Goal: Task Accomplishment & Management: Manage account settings

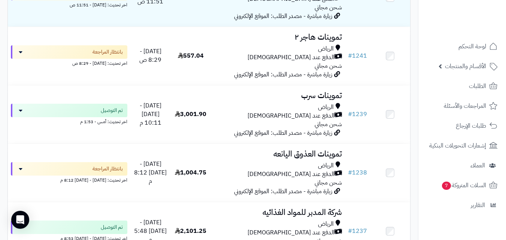
scroll to position [107, 0]
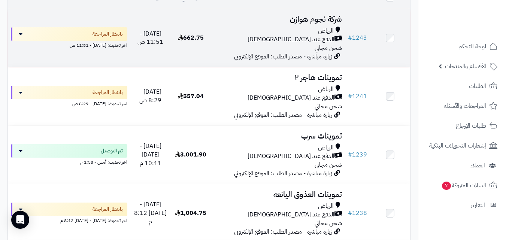
click at [204, 42] on td "662.75" at bounding box center [191, 38] width 40 height 58
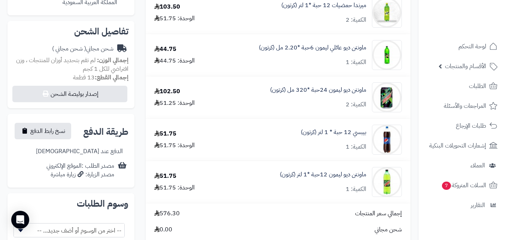
scroll to position [249, 0]
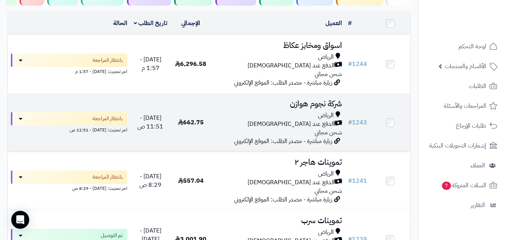
scroll to position [90, 0]
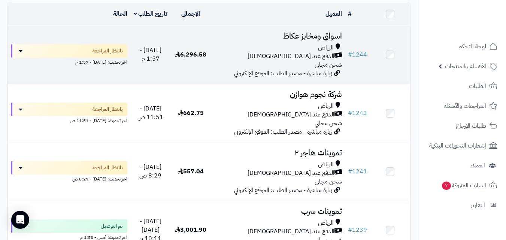
click at [218, 66] on div "الرياض الدفع عند الاستلام شحن مجاني" at bounding box center [278, 56] width 128 height 26
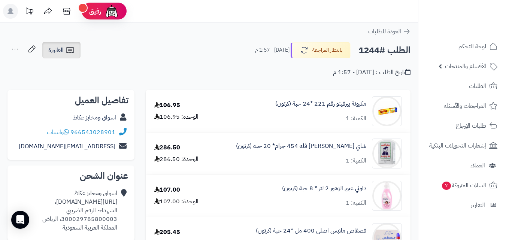
click at [73, 48] on icon at bounding box center [70, 50] width 9 height 9
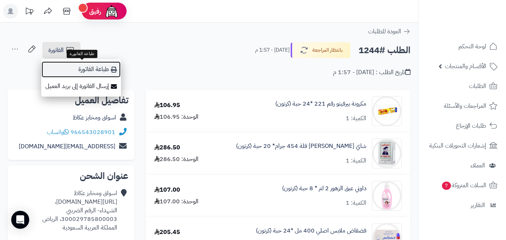
click at [75, 63] on link "طباعة الفاتورة" at bounding box center [81, 69] width 80 height 17
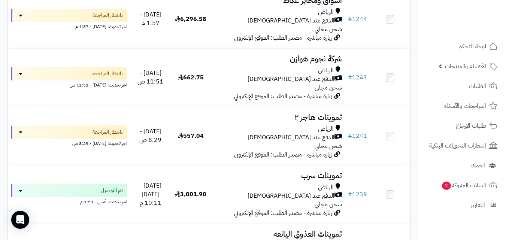
scroll to position [75, 0]
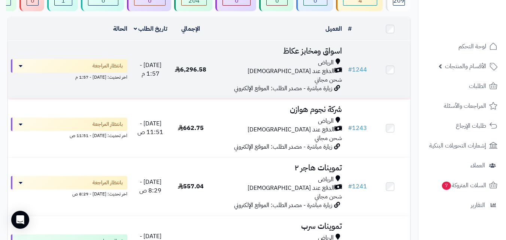
click at [286, 66] on div "الرياض" at bounding box center [278, 62] width 128 height 9
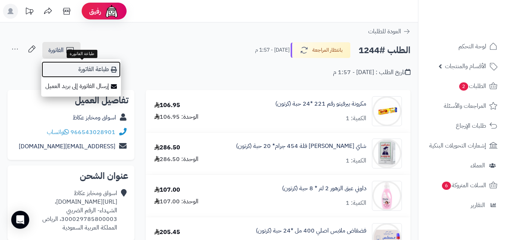
click at [74, 72] on link "طباعة الفاتورة" at bounding box center [81, 69] width 80 height 17
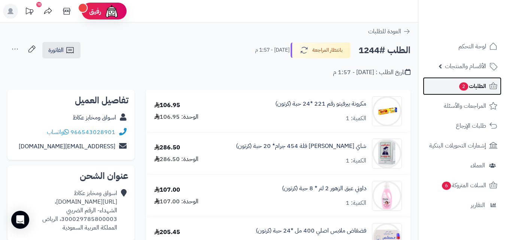
click at [453, 91] on link "الطلبات 2" at bounding box center [462, 86] width 79 height 18
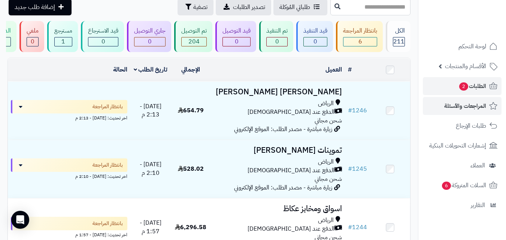
scroll to position [37, 0]
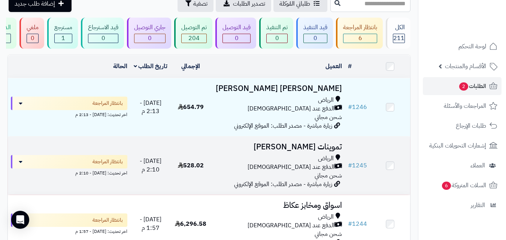
click at [296, 158] on td "تموينات خالد الرياض الدفع عند الاستلام شحن مجاني زيارة مباشرة - مصدر الطلب: الم…" at bounding box center [278, 166] width 134 height 58
click at [265, 161] on div "الرياض" at bounding box center [278, 158] width 128 height 9
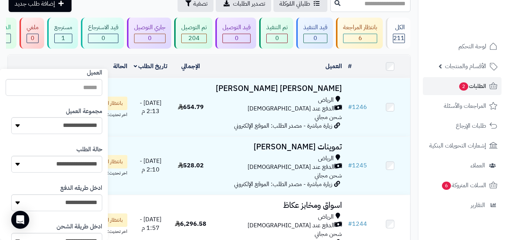
scroll to position [103, 0]
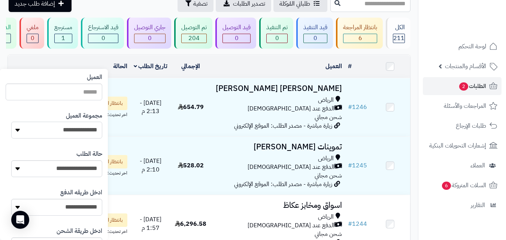
click at [43, 131] on select "**********" at bounding box center [56, 130] width 91 height 17
select select "*"
click at [11, 122] on select "**********" at bounding box center [56, 130] width 91 height 17
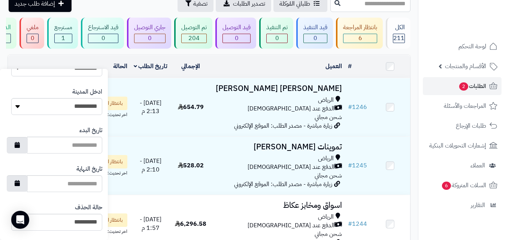
scroll to position [432, 0]
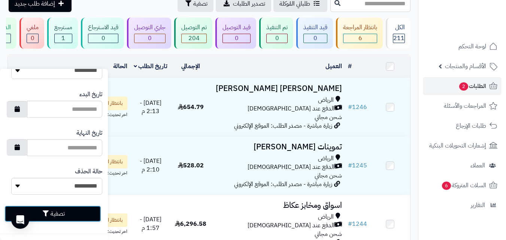
click at [64, 213] on button "تصفية" at bounding box center [52, 214] width 97 height 16
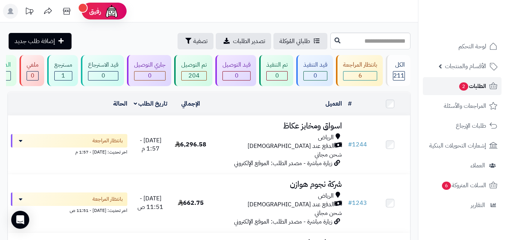
click at [465, 88] on span "2" at bounding box center [463, 86] width 9 height 8
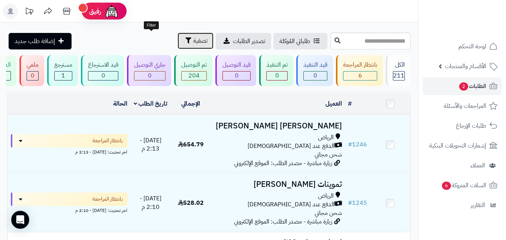
click at [185, 40] on icon "button" at bounding box center [188, 40] width 6 height 6
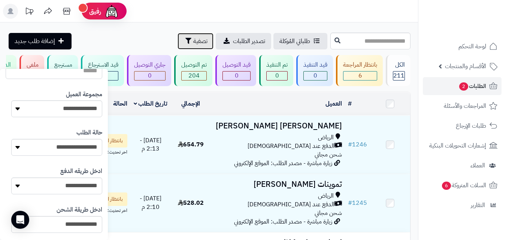
scroll to position [116, 0]
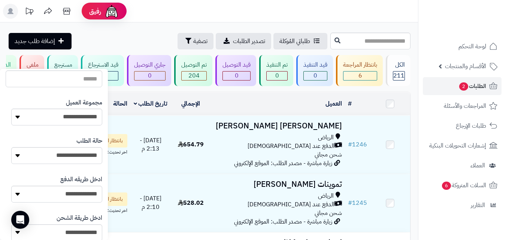
click at [269, 108] on div "العميل" at bounding box center [278, 104] width 128 height 9
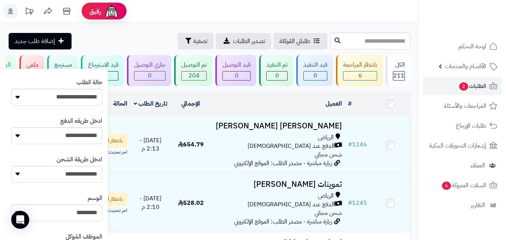
scroll to position [176, 0]
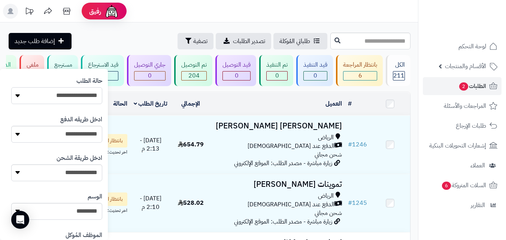
click at [83, 97] on select "**********" at bounding box center [56, 95] width 91 height 17
click at [21, 92] on select "**********" at bounding box center [56, 95] width 91 height 17
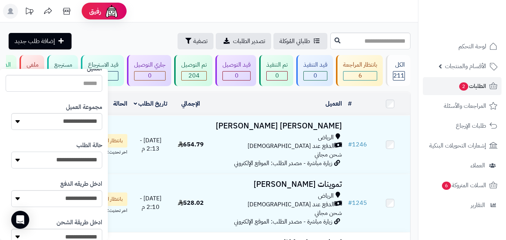
scroll to position [107, 0]
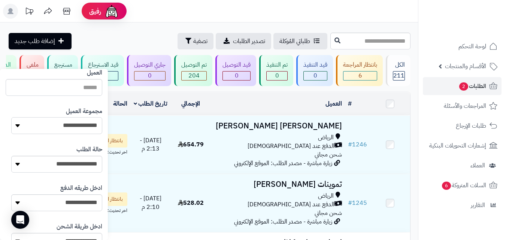
click at [35, 130] on select "**********" at bounding box center [56, 125] width 91 height 17
select select "*"
click at [11, 117] on select "**********" at bounding box center [56, 125] width 91 height 17
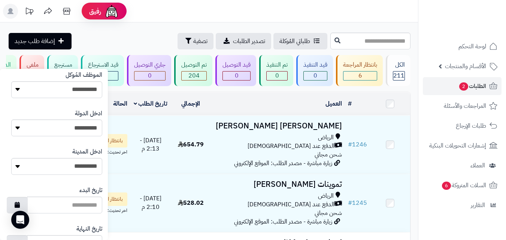
scroll to position [432, 0]
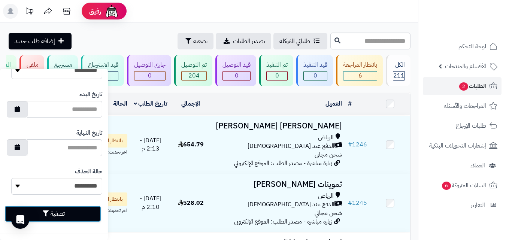
click at [43, 215] on button "تصفية" at bounding box center [52, 214] width 97 height 16
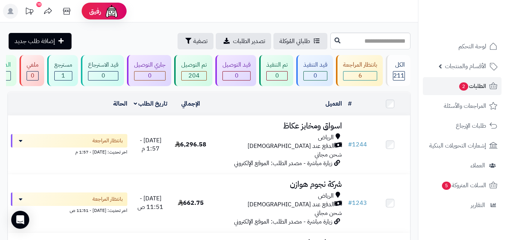
scroll to position [24, 0]
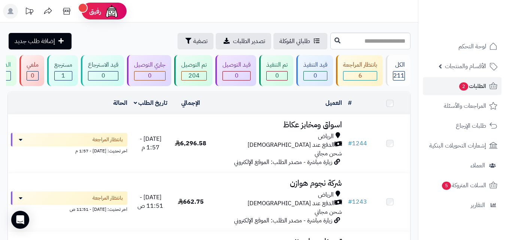
scroll to position [24, 0]
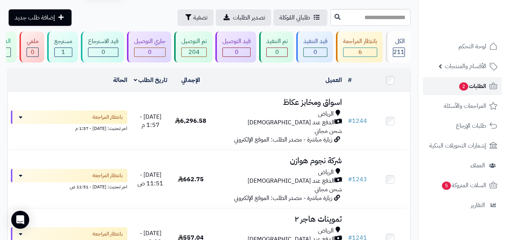
click at [451, 84] on link "الطلبات 2" at bounding box center [462, 86] width 79 height 18
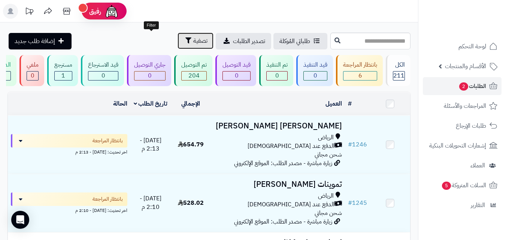
click at [193, 37] on span "تصفية" at bounding box center [200, 40] width 14 height 9
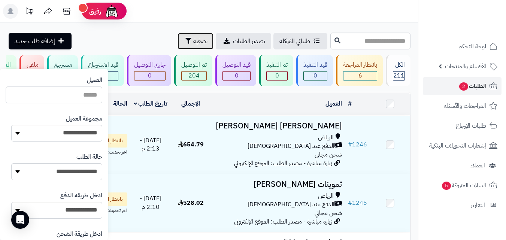
scroll to position [101, 0]
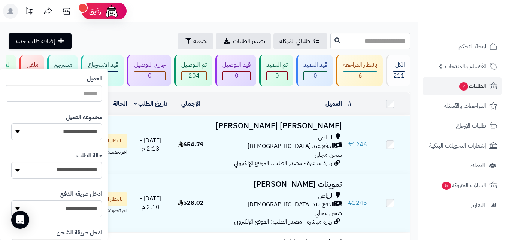
click at [31, 126] on select "**********" at bounding box center [56, 131] width 91 height 17
select select "*"
click at [11, 123] on select "**********" at bounding box center [56, 131] width 91 height 17
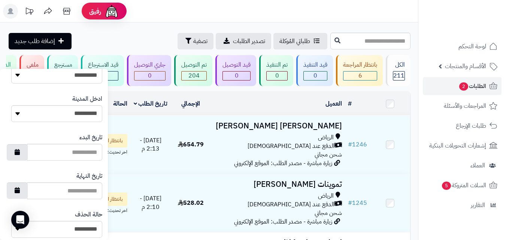
scroll to position [432, 0]
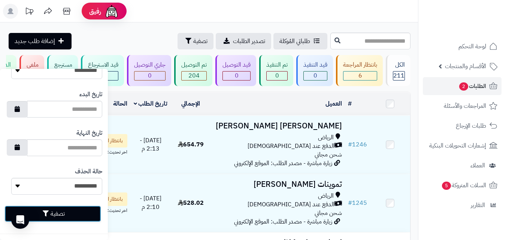
click at [86, 209] on button "تصفية" at bounding box center [52, 214] width 97 height 16
